Goal: Transaction & Acquisition: Subscribe to service/newsletter

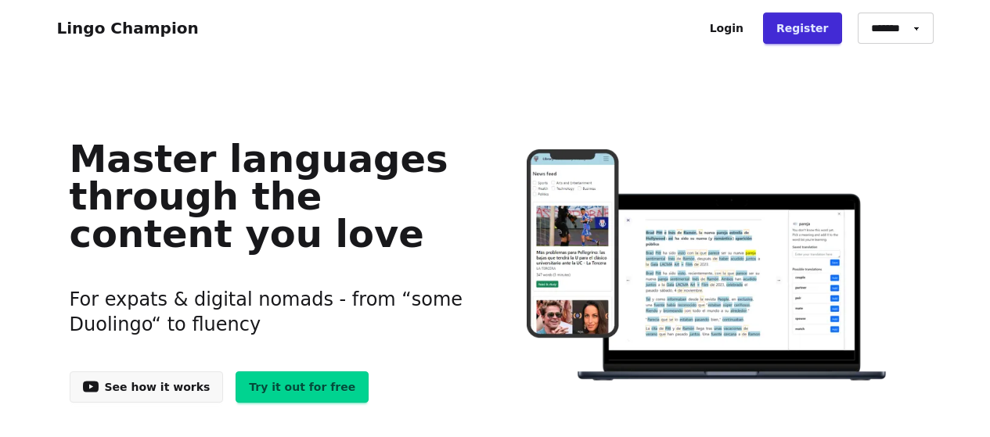
click at [351, 221] on h1 "Master languages through the content you love" at bounding box center [270, 196] width 401 height 113
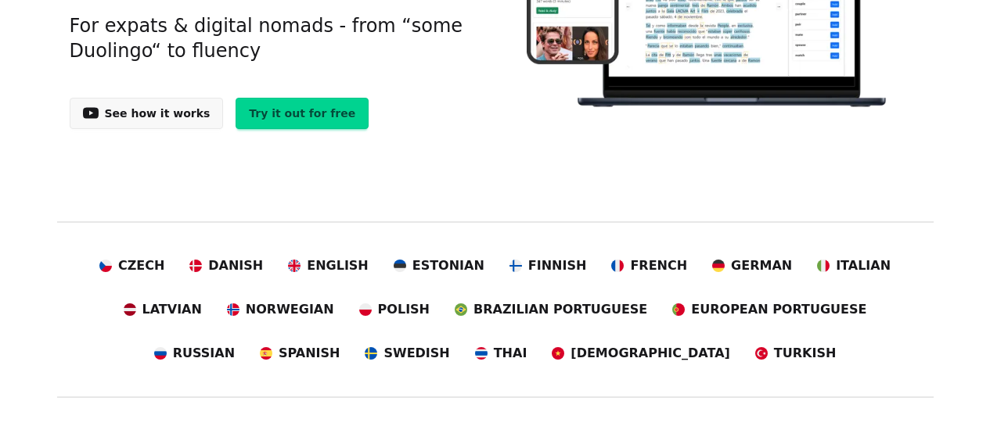
scroll to position [276, 0]
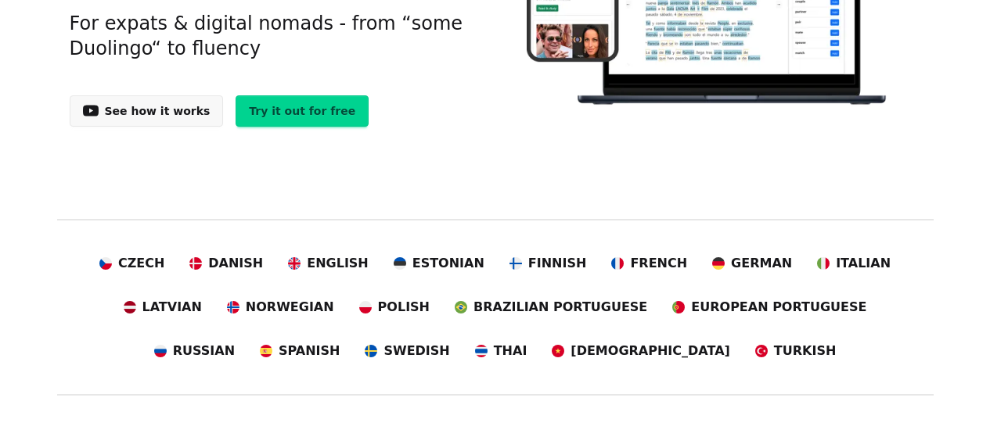
click at [287, 117] on link "Try it out for free" at bounding box center [302, 110] width 133 height 31
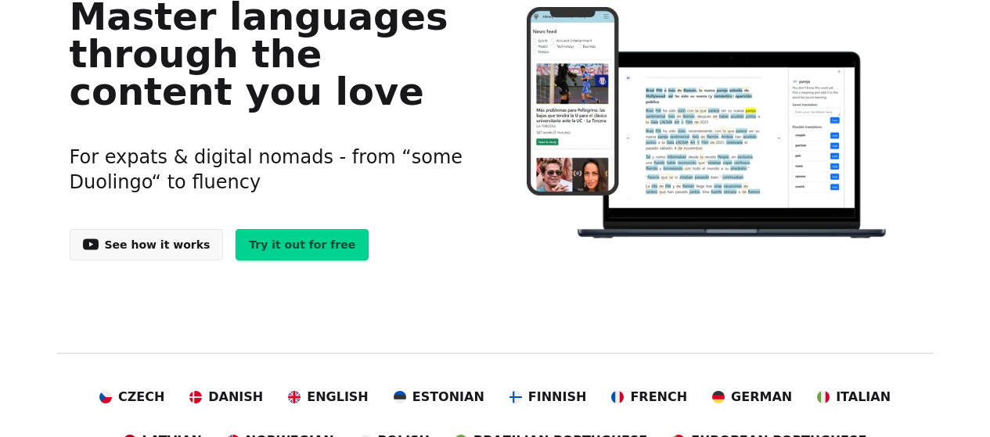
scroll to position [0, 0]
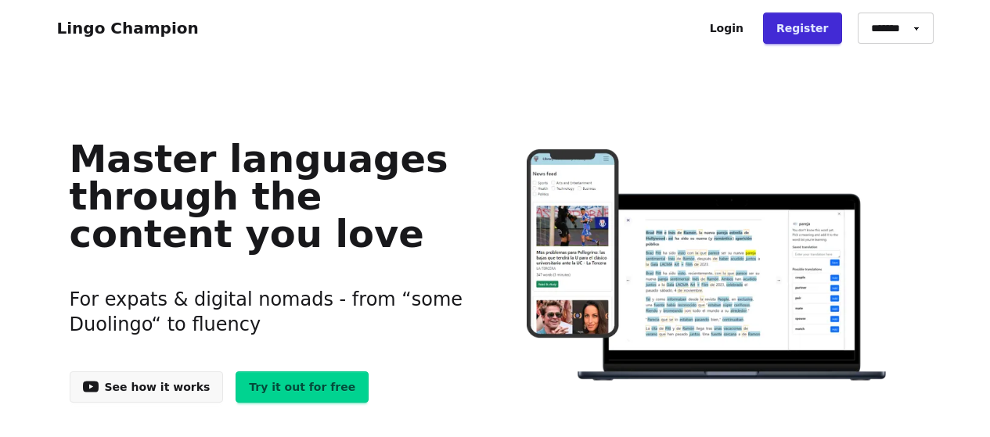
click at [127, 29] on link "Lingo Champion" at bounding box center [128, 28] width 142 height 19
